Goal: Information Seeking & Learning: Compare options

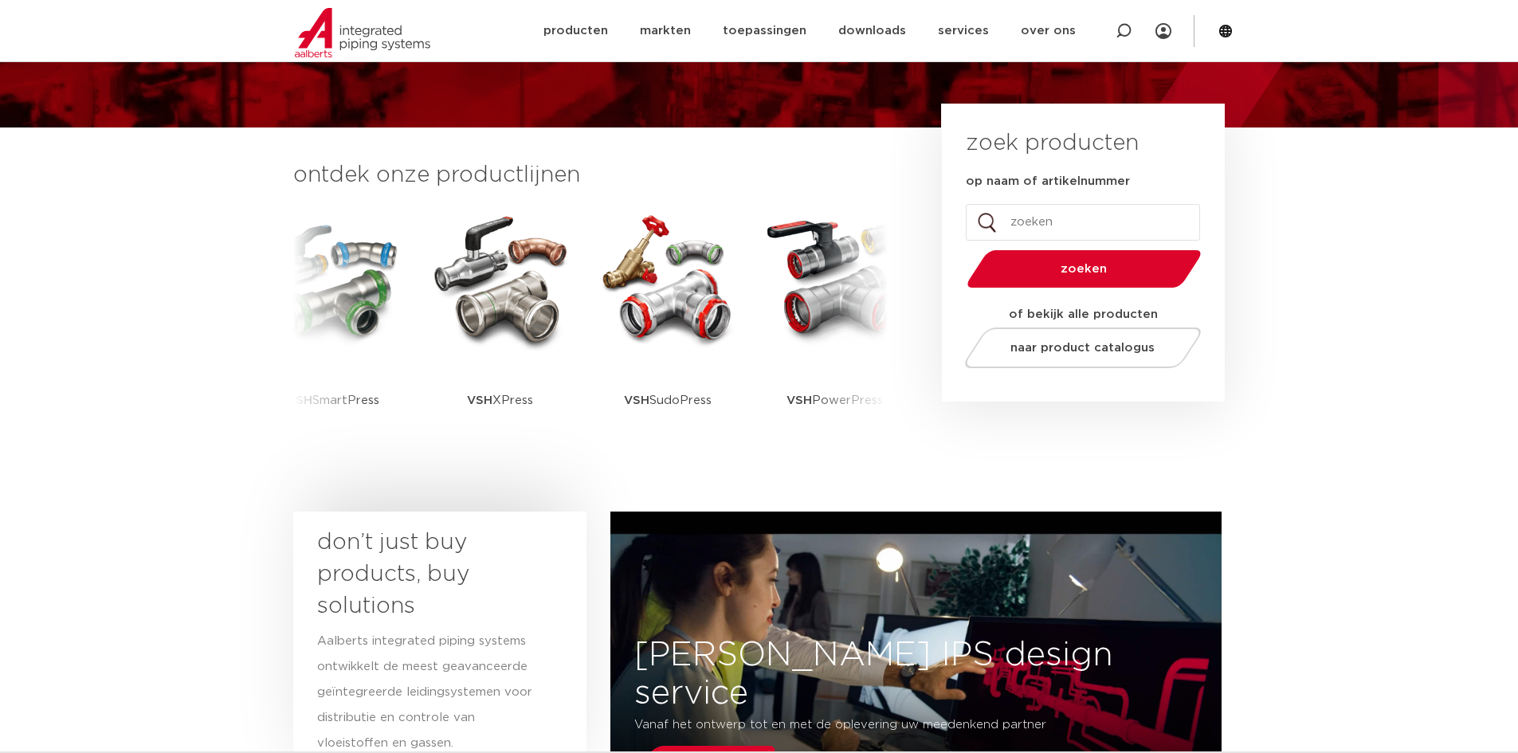
scroll to position [319, 0]
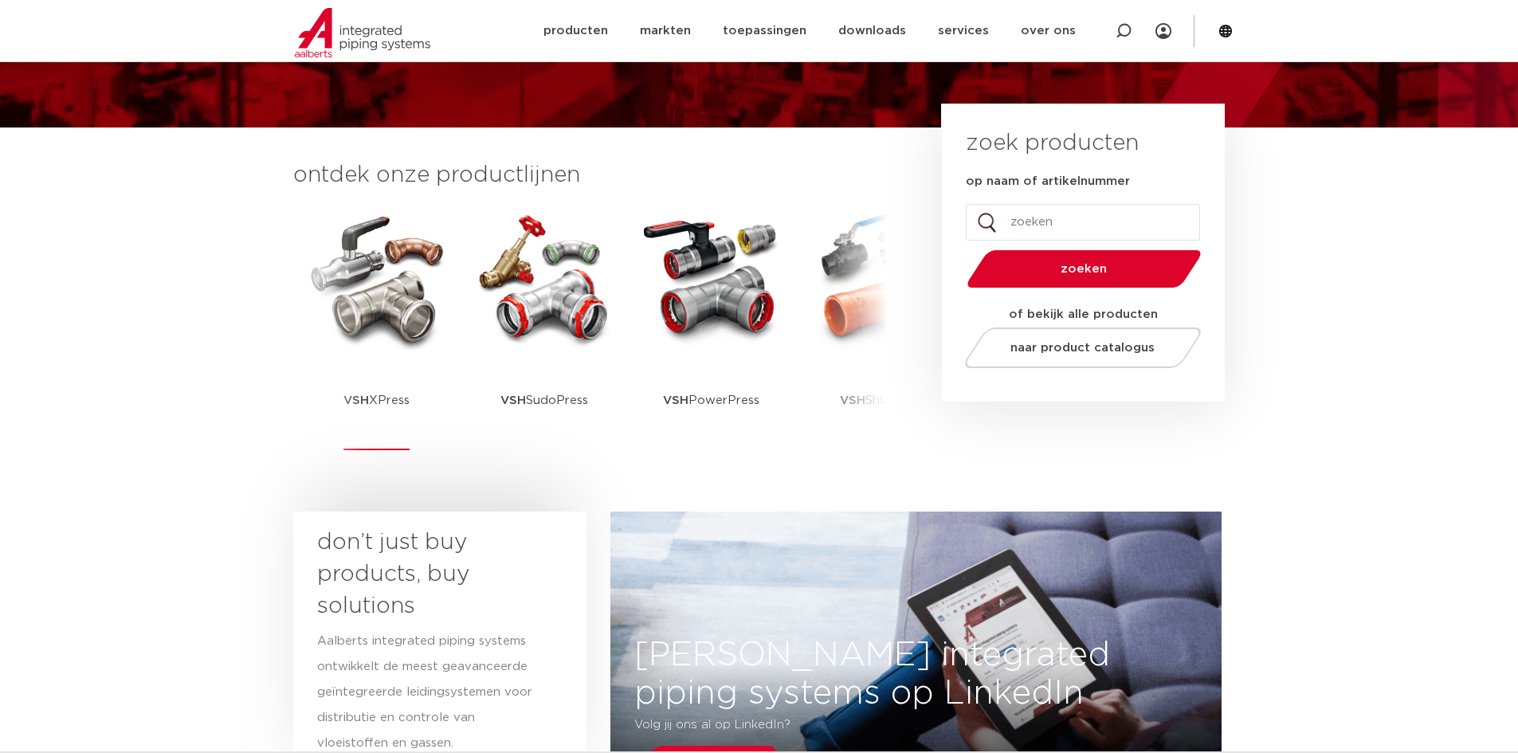
click at [415, 312] on img at bounding box center [376, 278] width 143 height 143
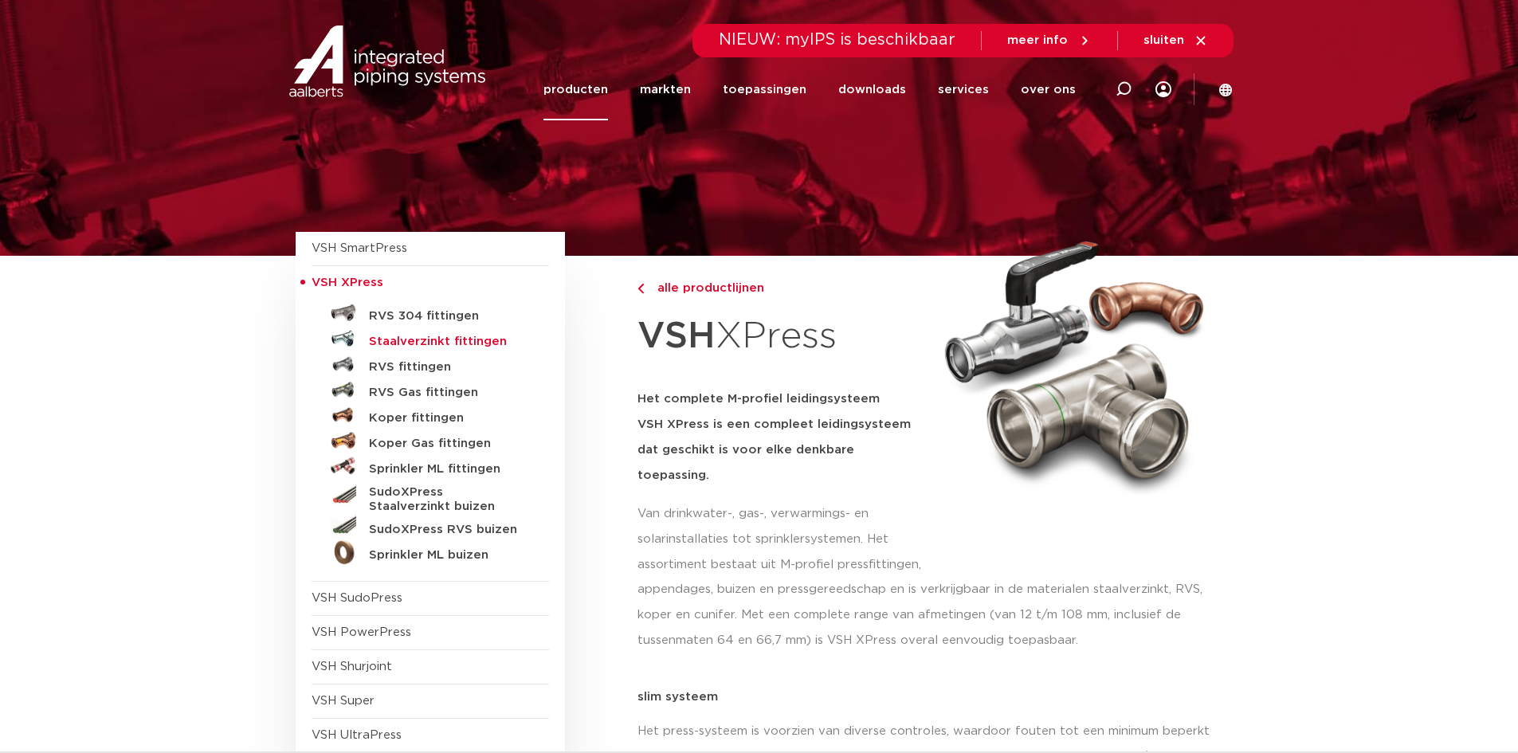
click at [425, 336] on h5 "Staalverzinkt fittingen" at bounding box center [448, 342] width 158 height 14
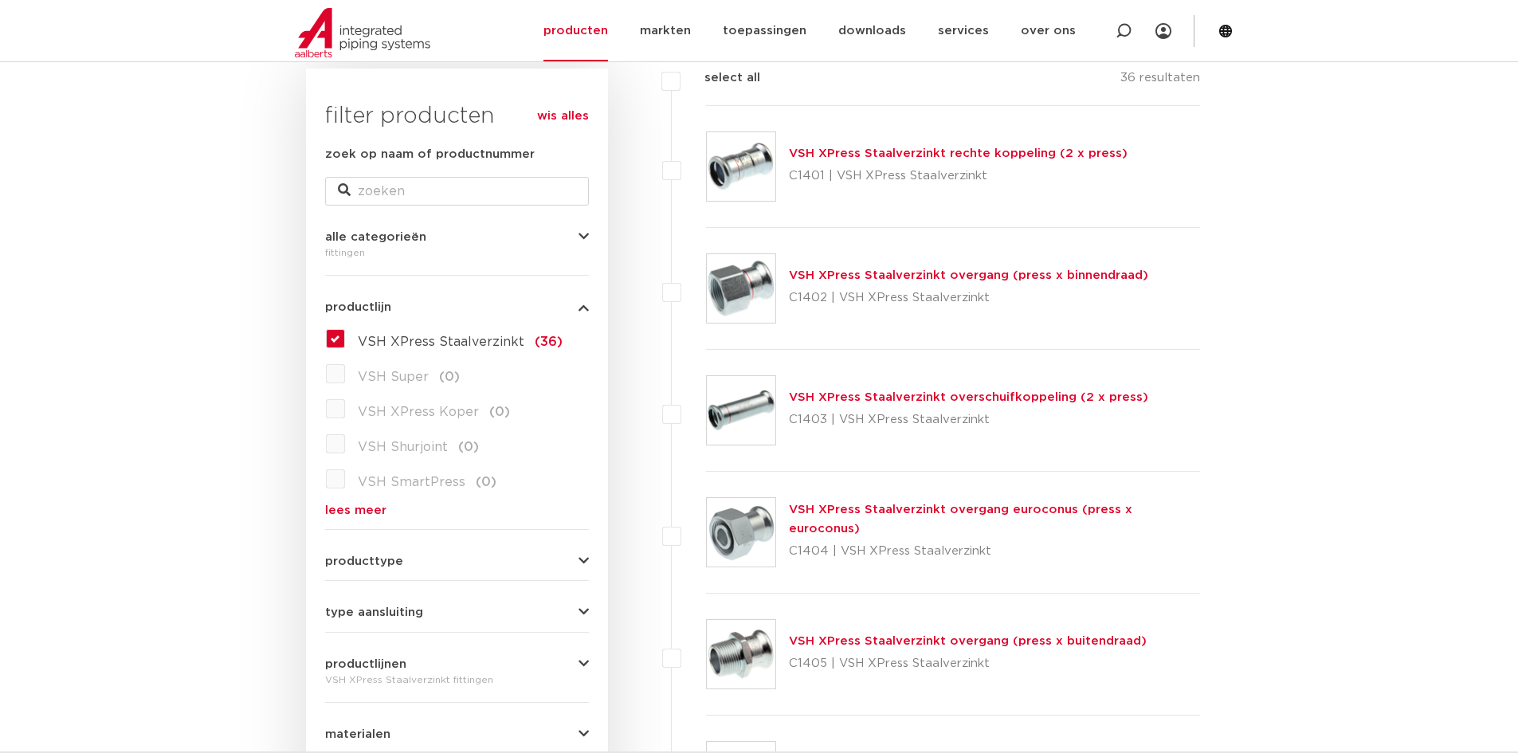
click at [936, 277] on link "VSH XPress Staalverzinkt overgang (press x binnendraad)" at bounding box center [968, 275] width 359 height 12
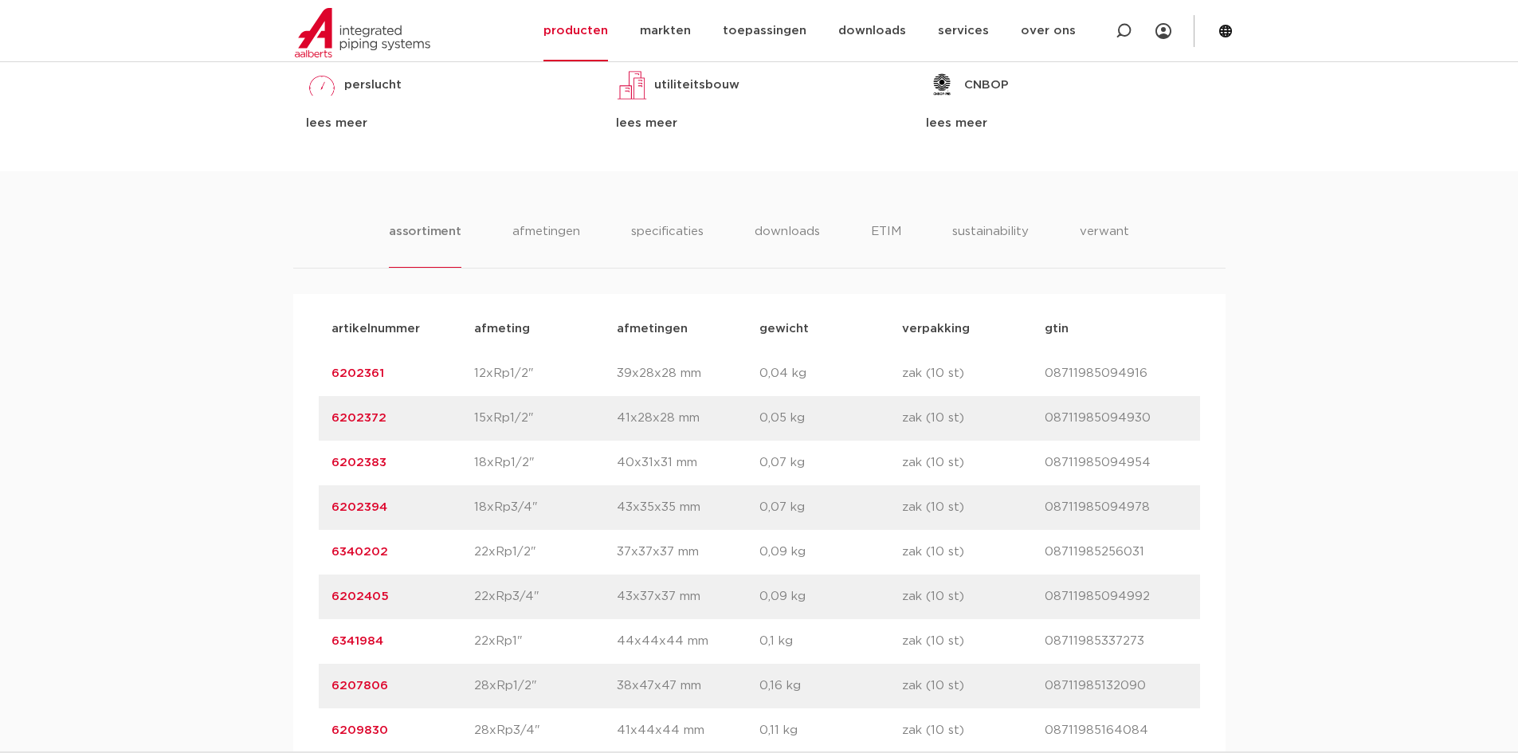
scroll to position [956, 0]
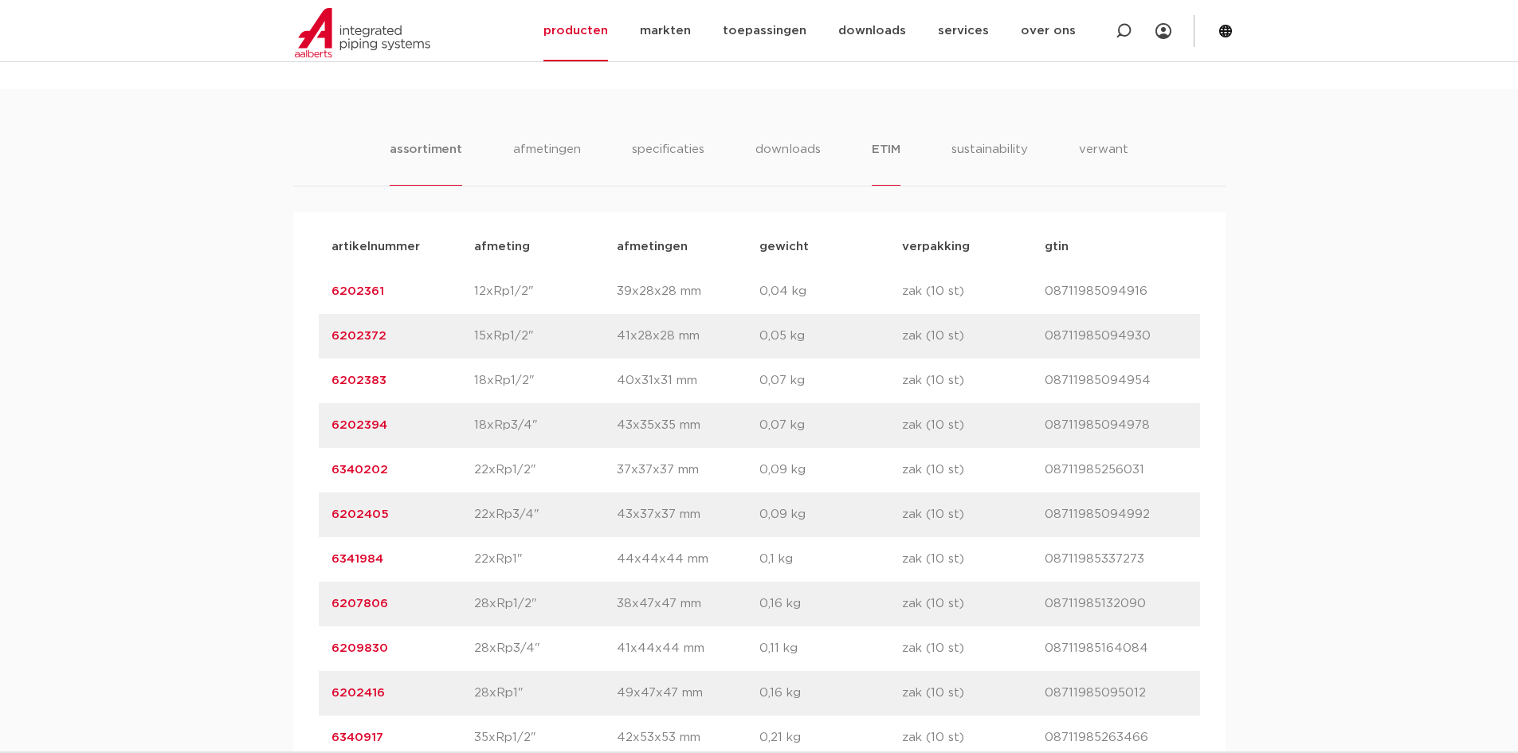
click at [891, 151] on li "ETIM" at bounding box center [886, 162] width 29 height 45
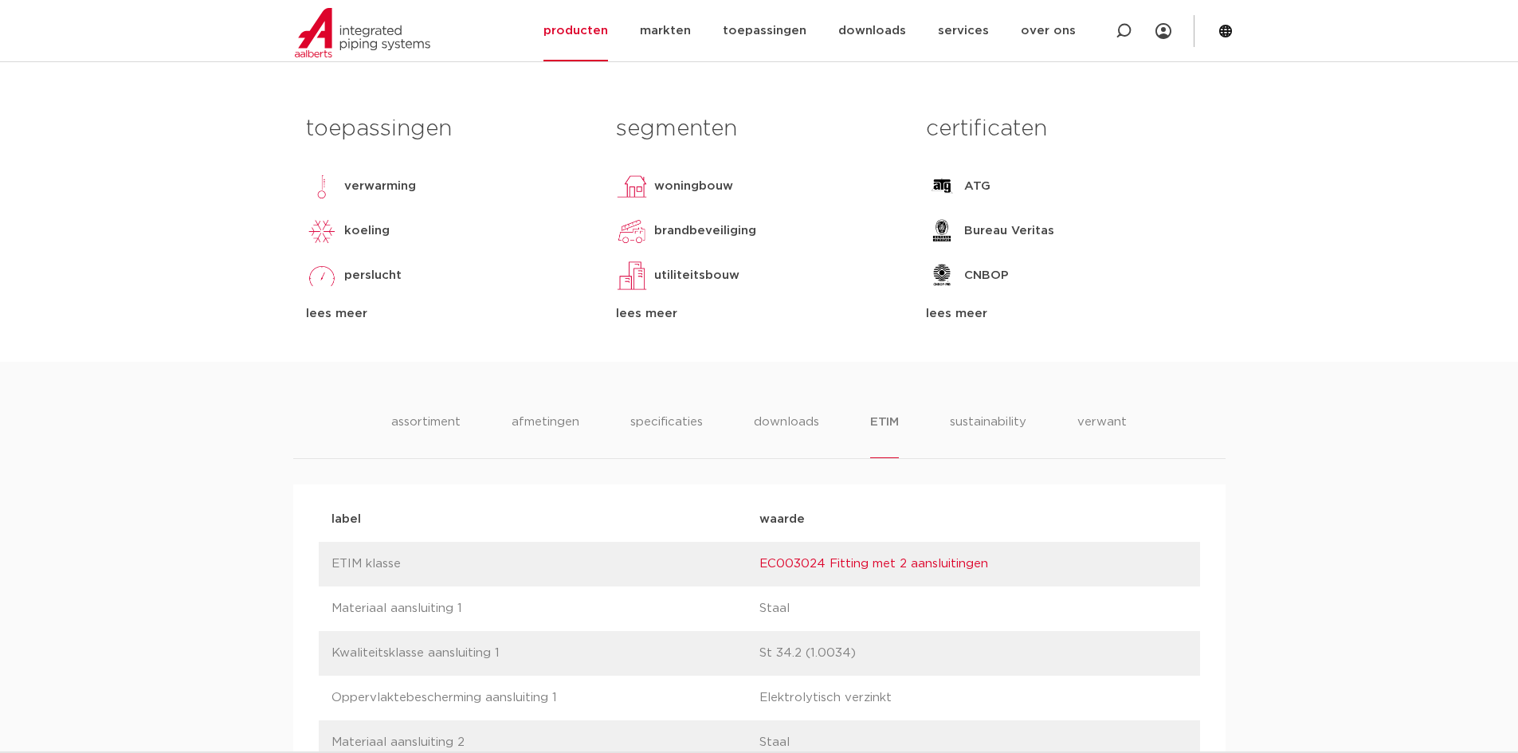
scroll to position [478, 0]
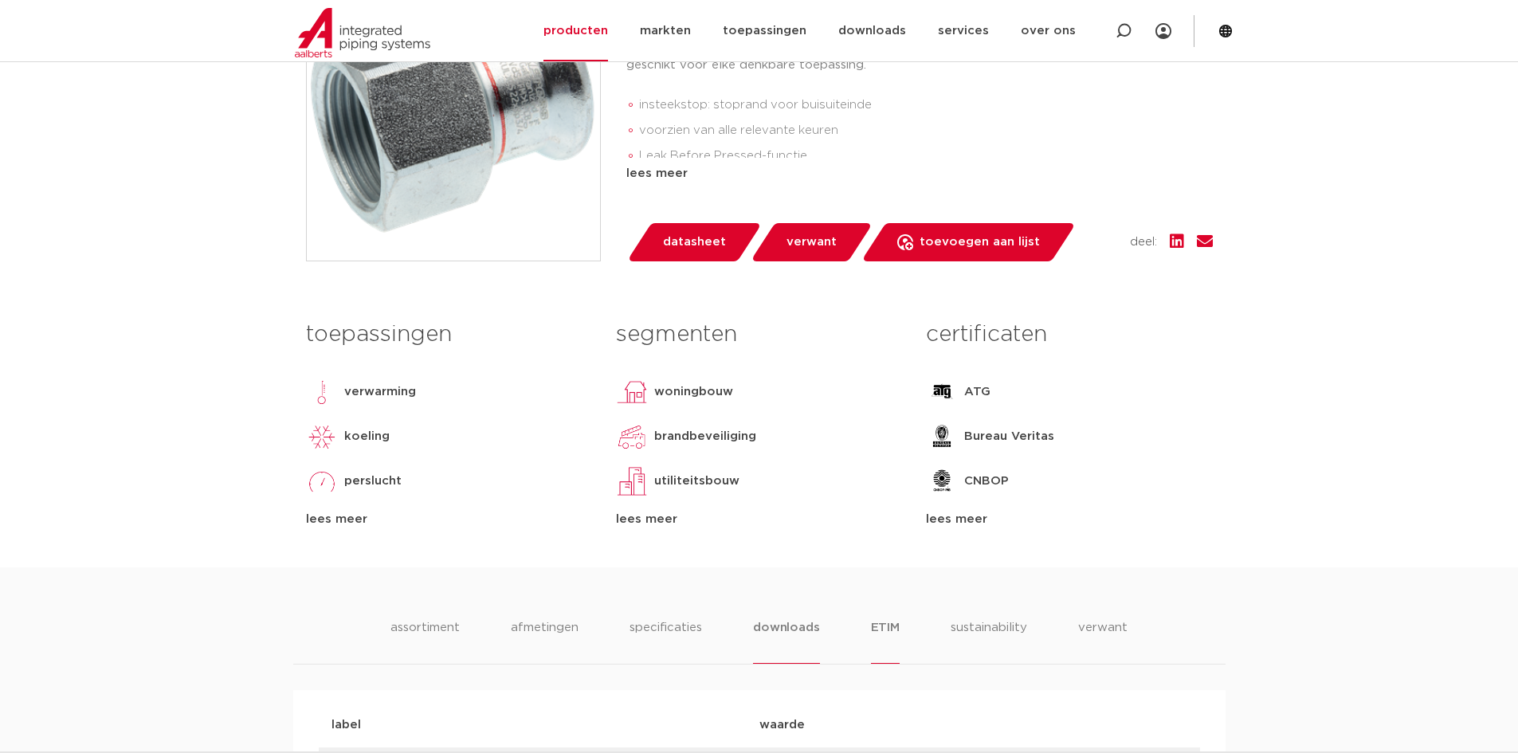
click at [788, 632] on li "downloads" at bounding box center [786, 640] width 66 height 45
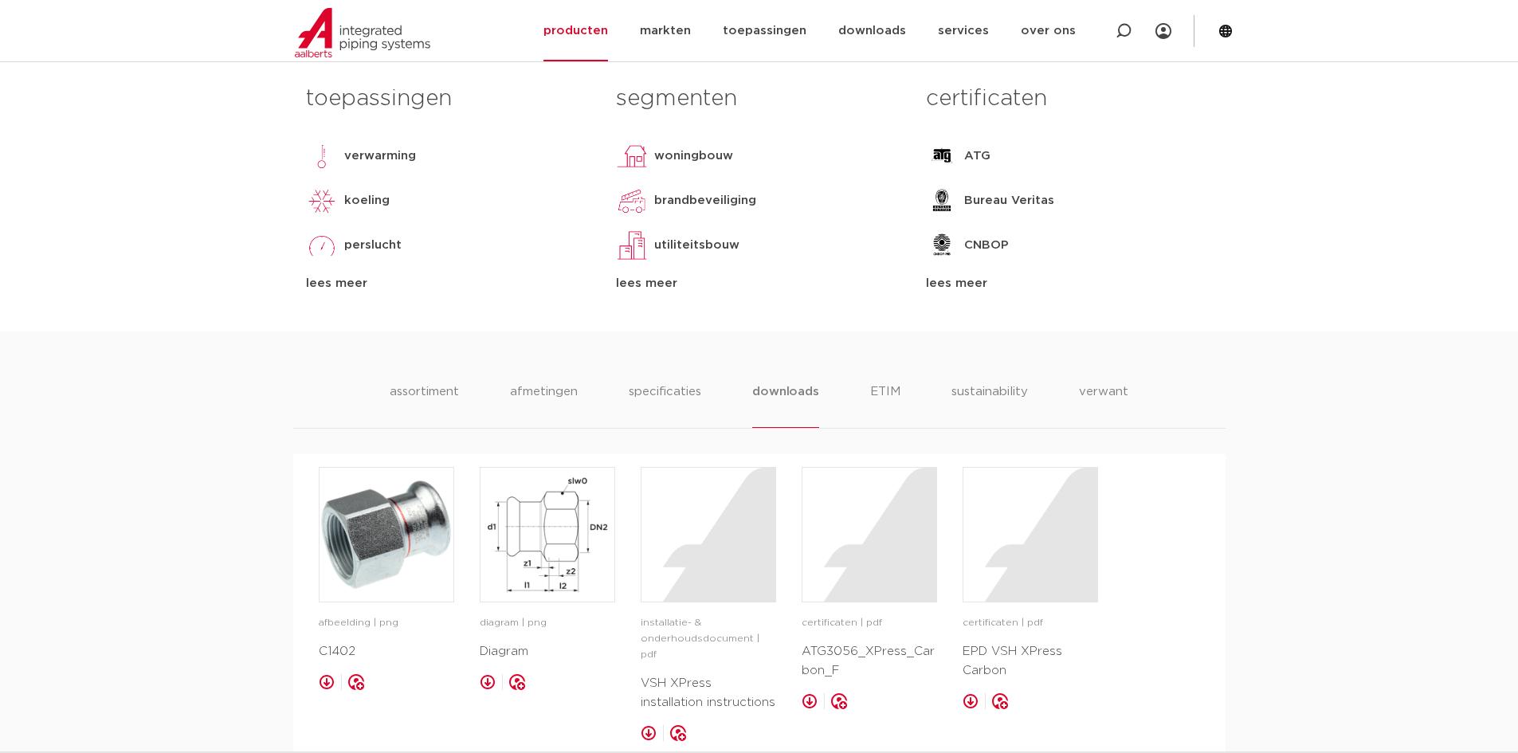
scroll to position [877, 0]
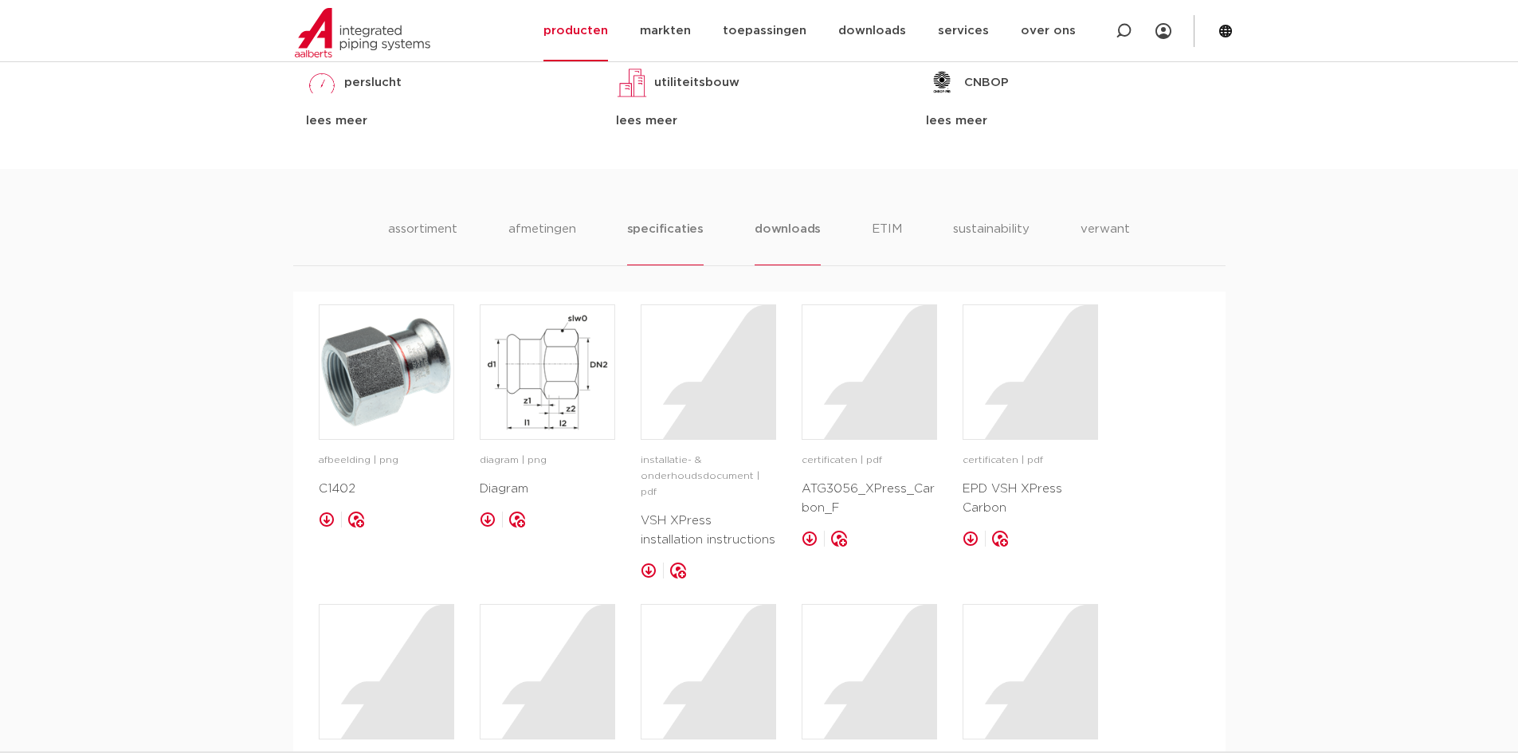
click at [686, 226] on li "specificaties" at bounding box center [665, 242] width 77 height 45
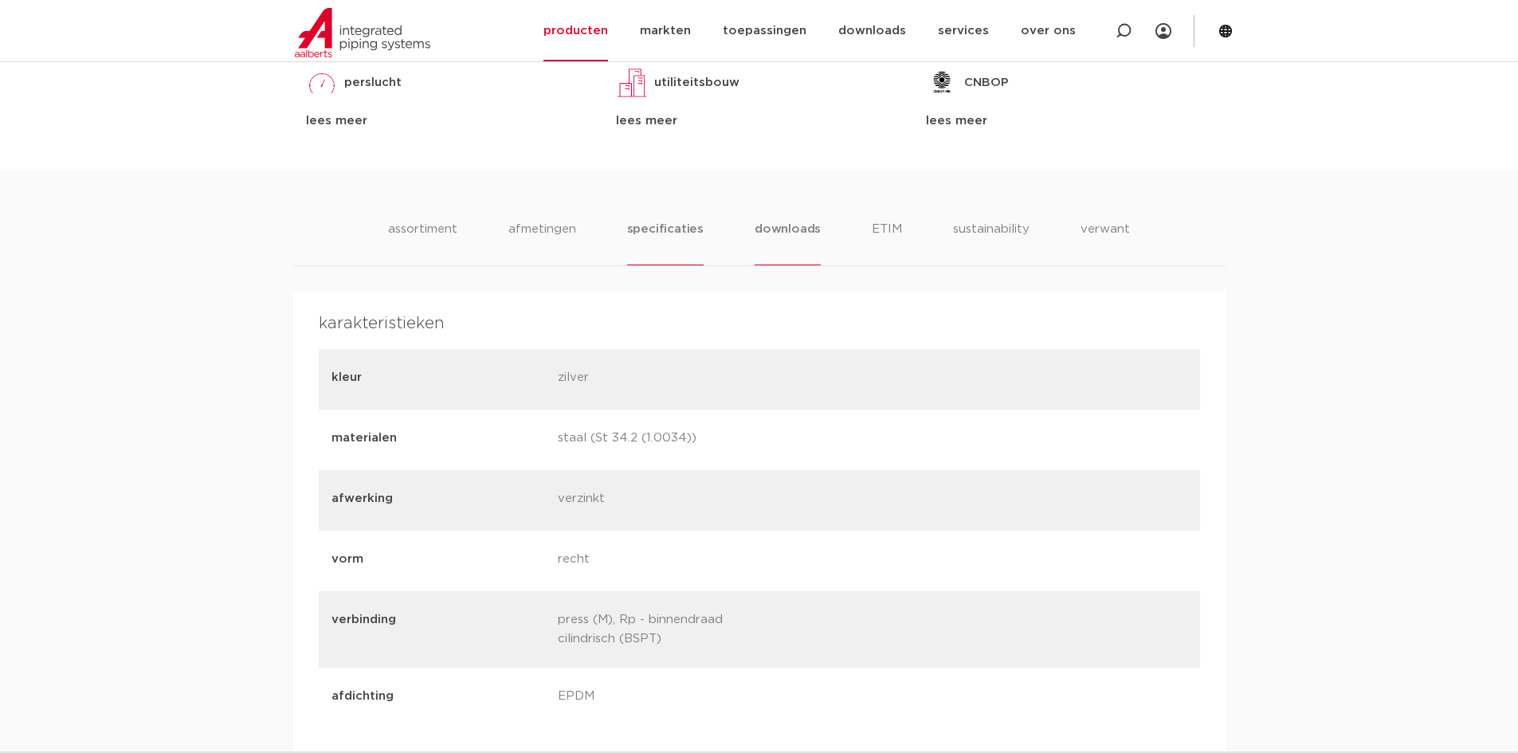
click at [801, 237] on li "downloads" at bounding box center [788, 242] width 66 height 45
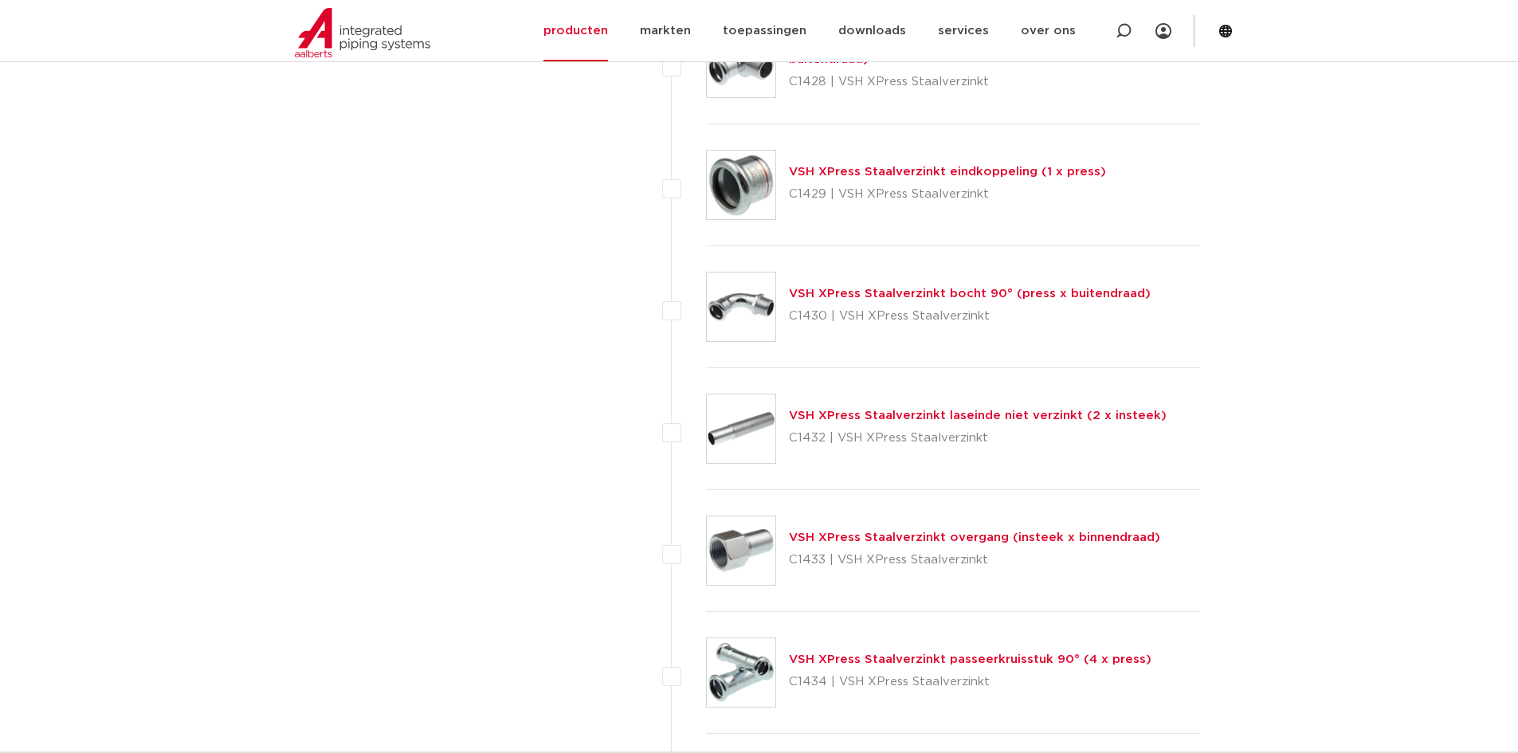
scroll to position [2949, 0]
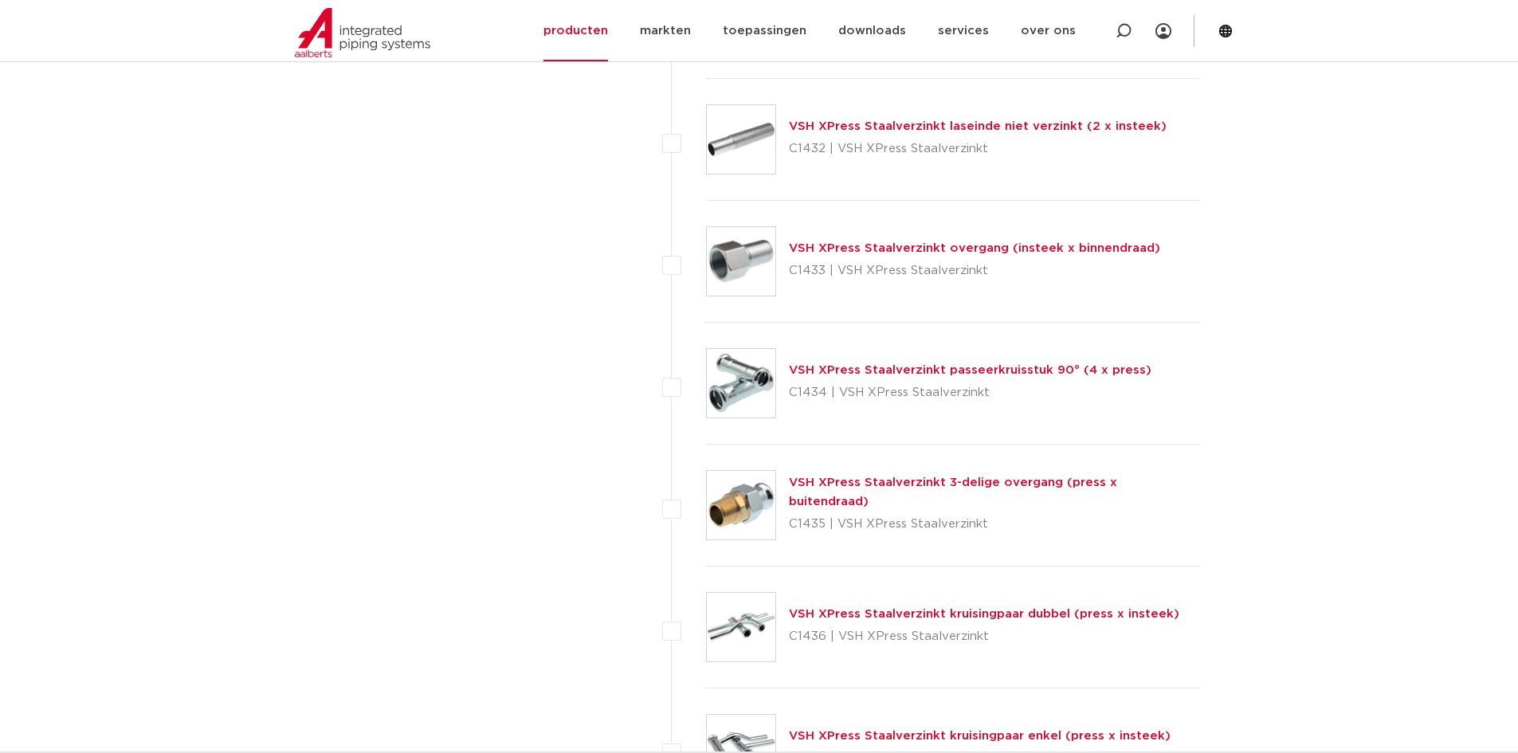
click at [851, 493] on link "VSH XPress Staalverzinkt 3-delige overgang (press x buitendraad)" at bounding box center [953, 492] width 328 height 31
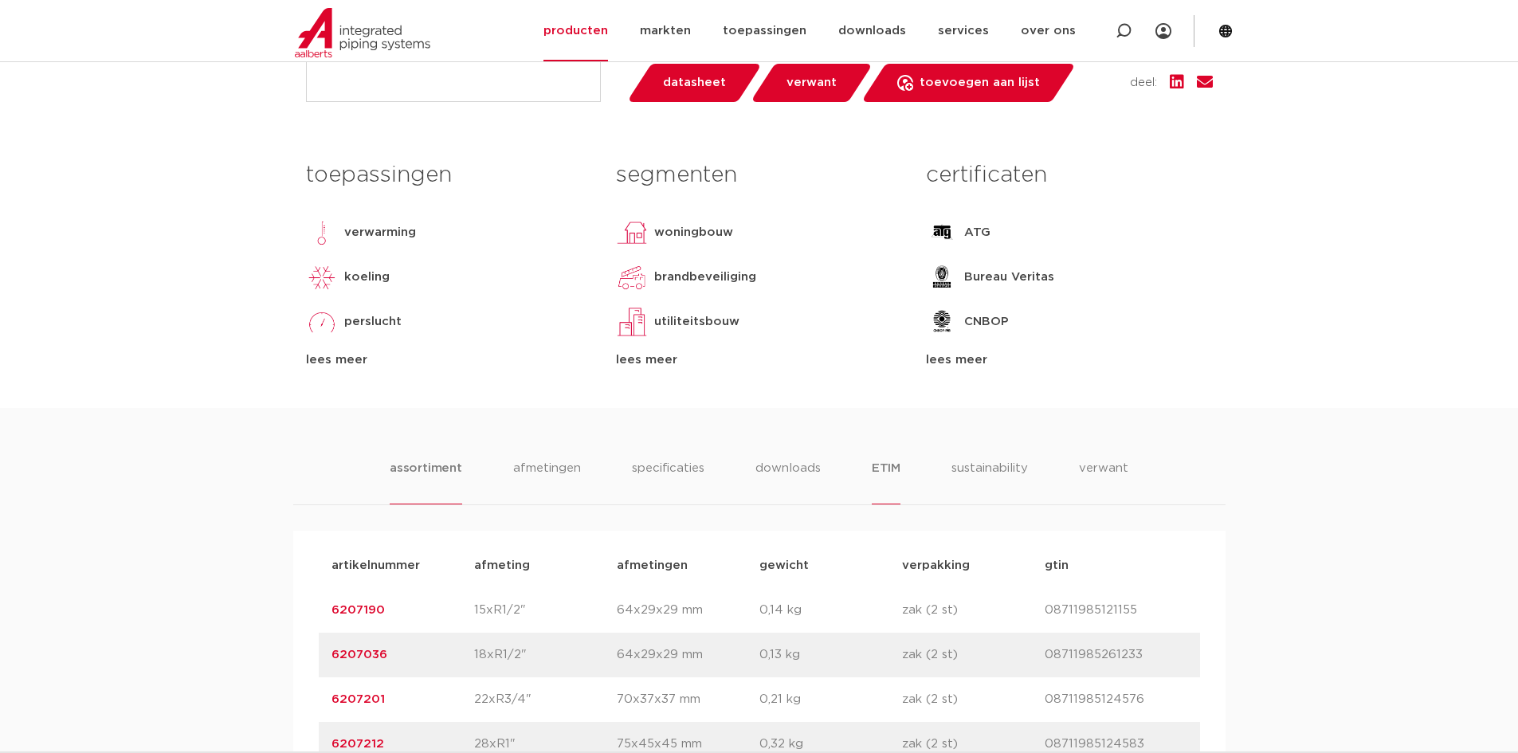
click at [895, 471] on li "ETIM" at bounding box center [886, 481] width 29 height 45
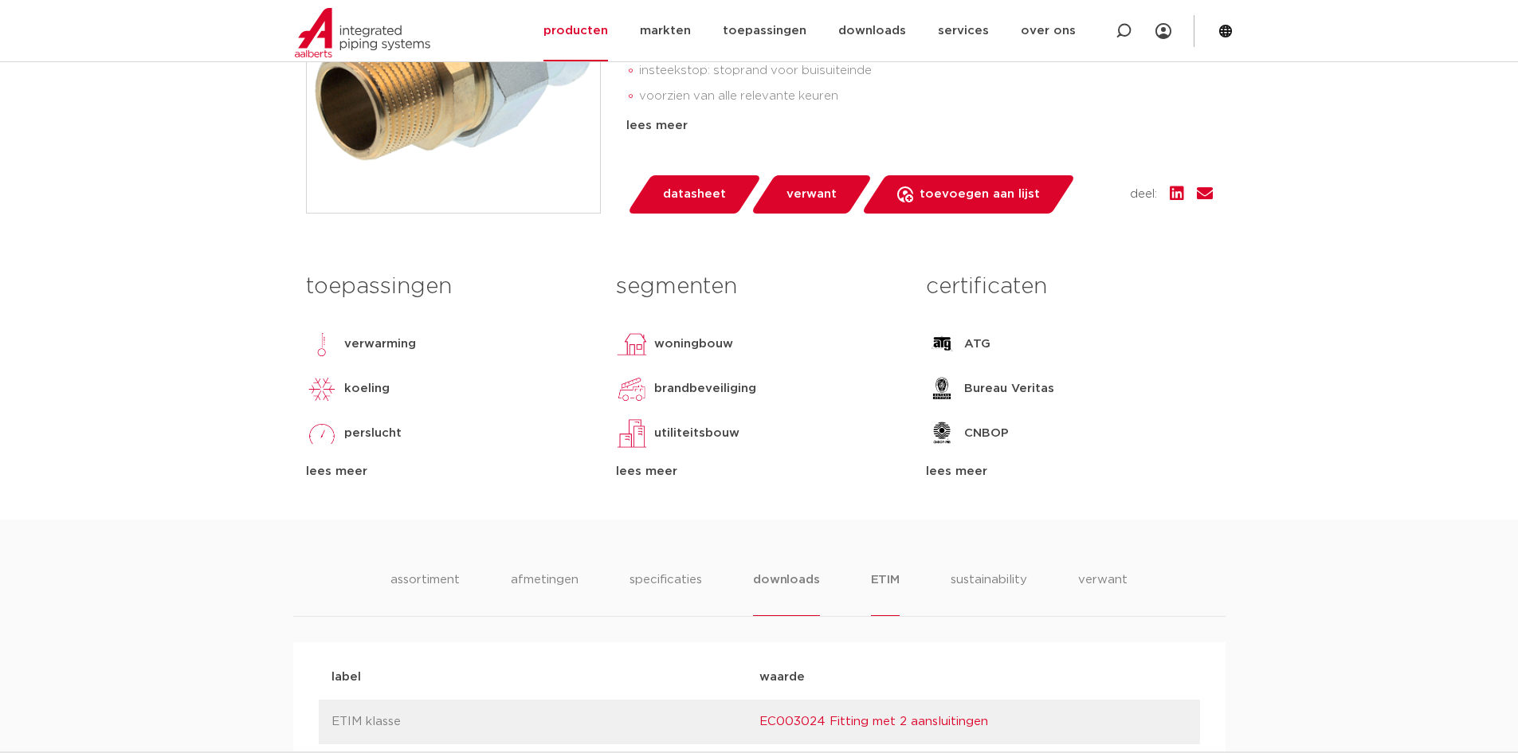
scroll to position [558, 0]
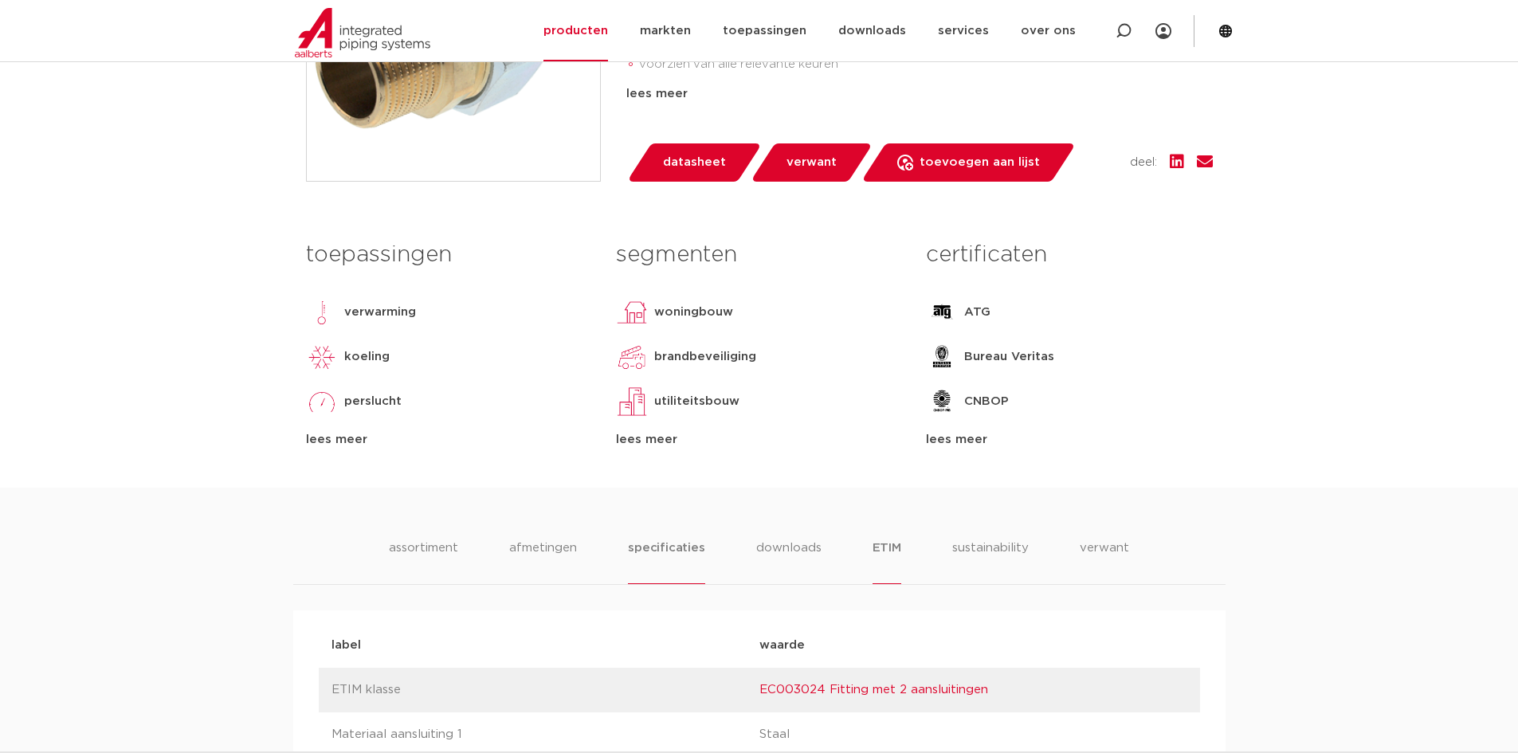
click at [655, 548] on li "specificaties" at bounding box center [666, 561] width 77 height 45
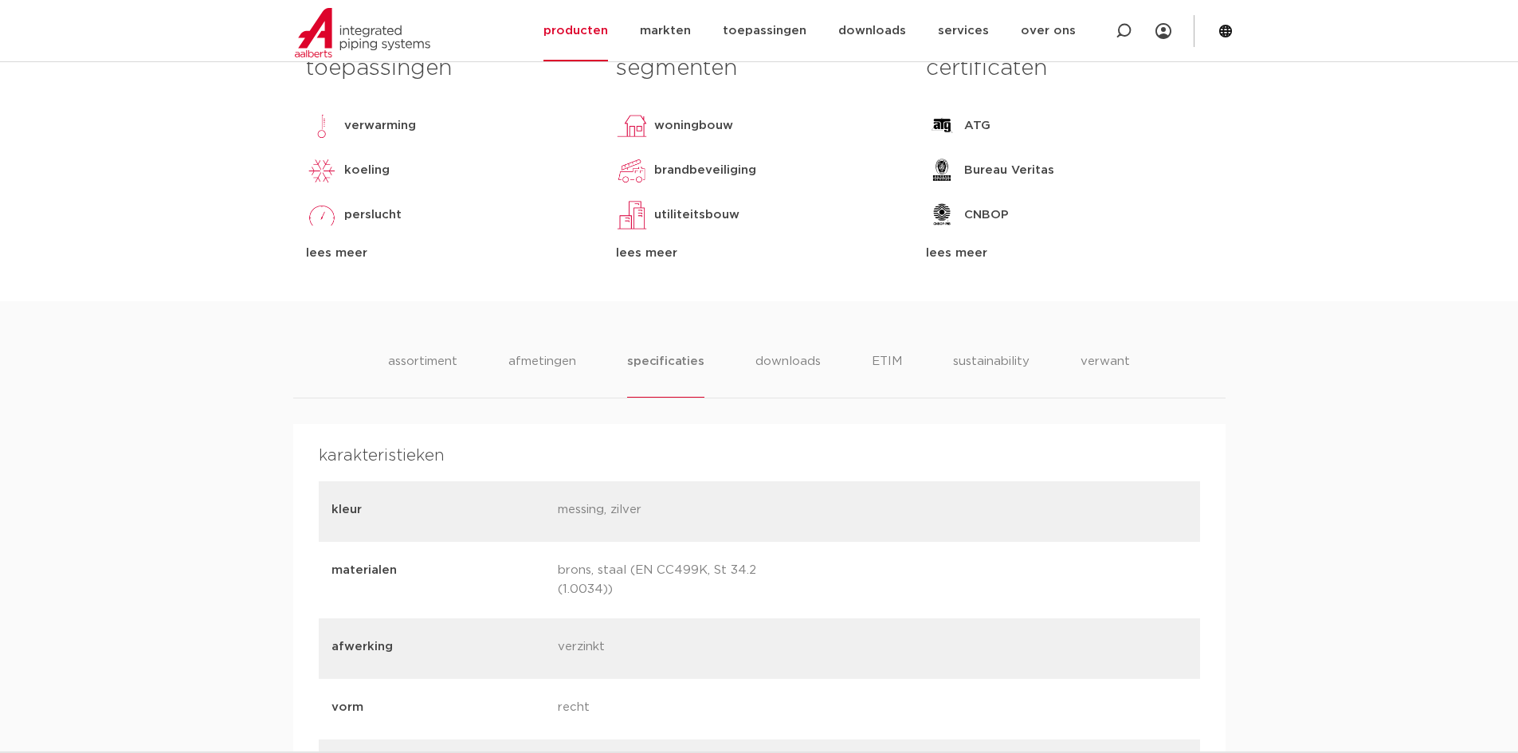
scroll to position [638, 0]
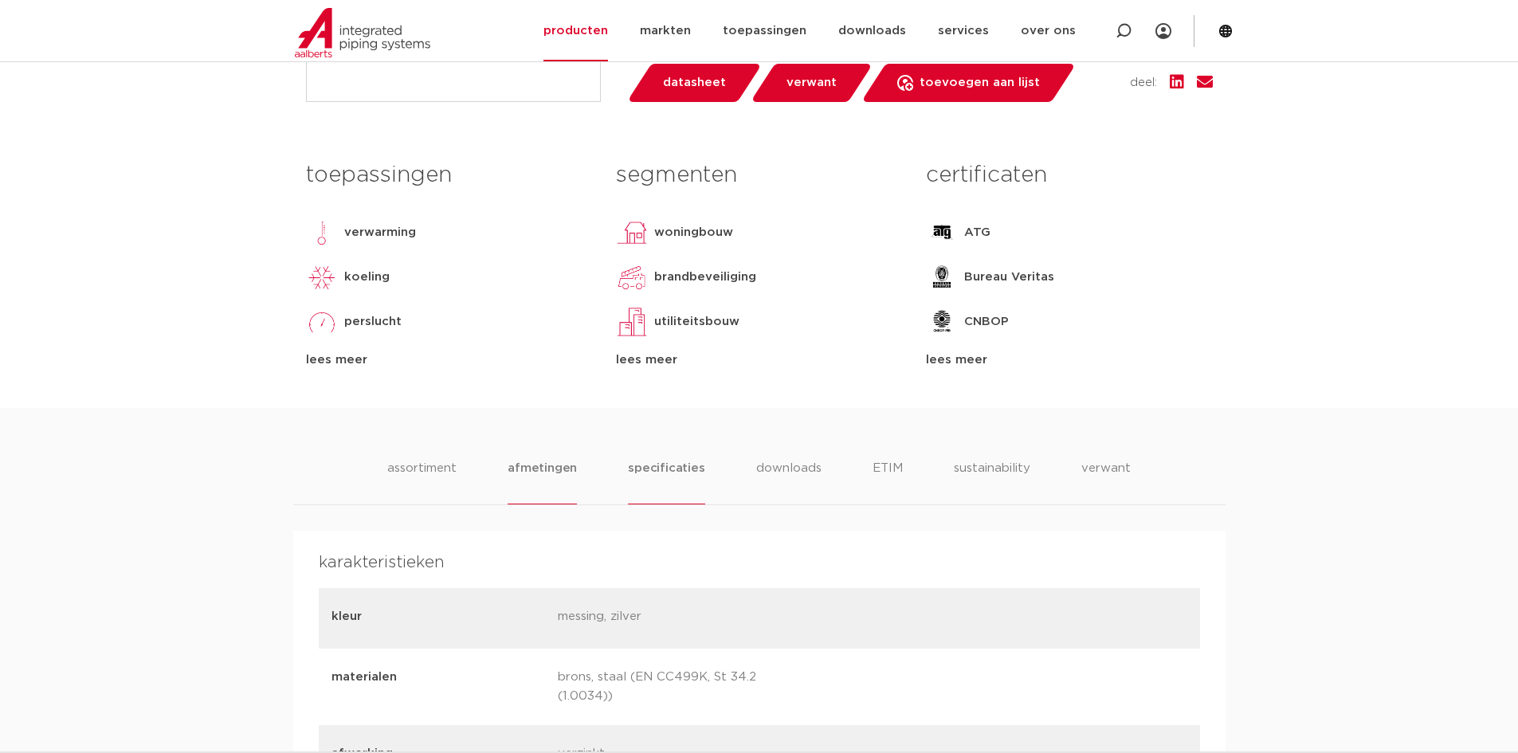
click at [543, 470] on li "afmetingen" at bounding box center [542, 481] width 69 height 45
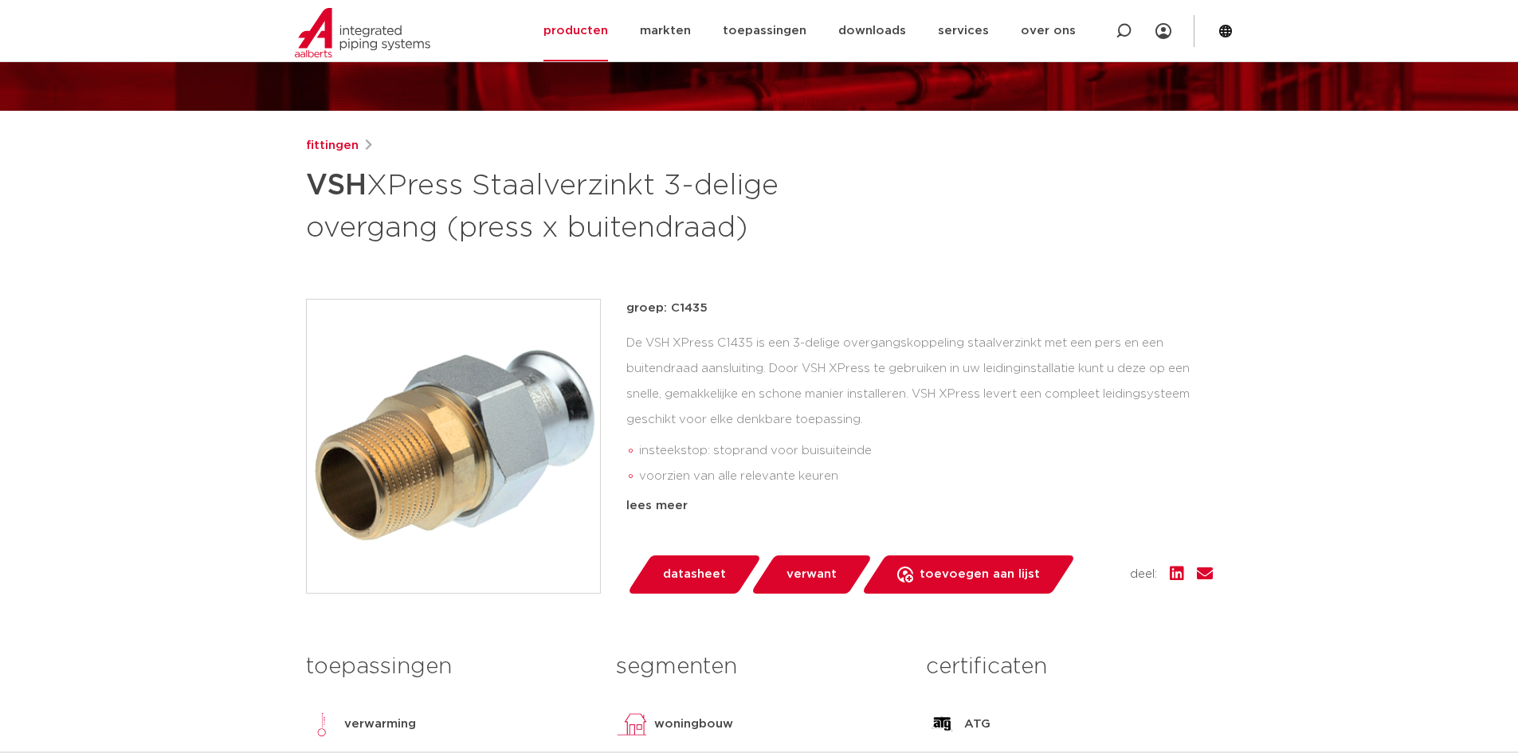
scroll to position [80, 0]
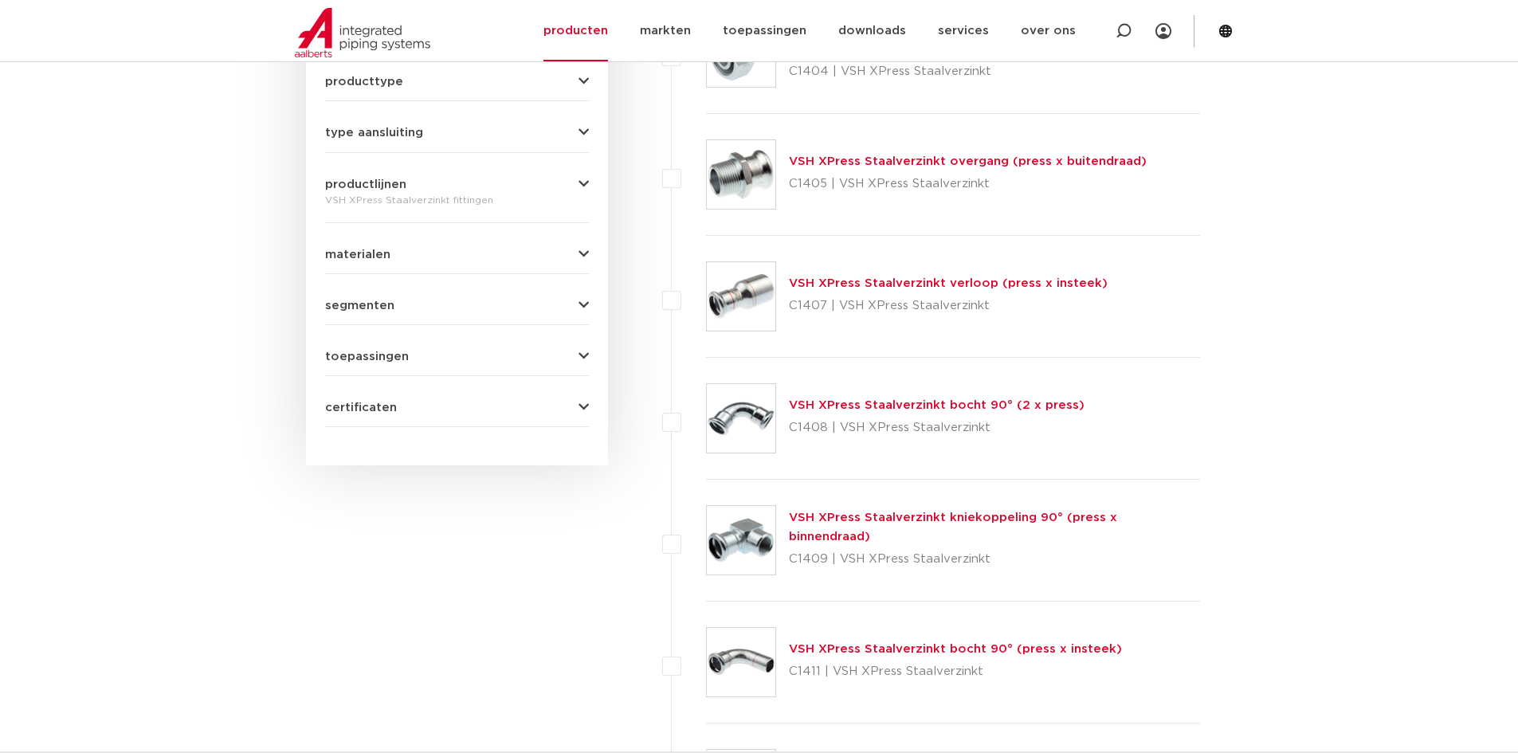
scroll to position [717, 0]
